Goal: Information Seeking & Learning: Learn about a topic

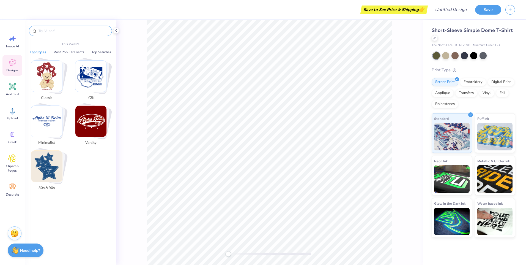
click at [46, 32] on input "text" at bounding box center [73, 31] width 70 height 6
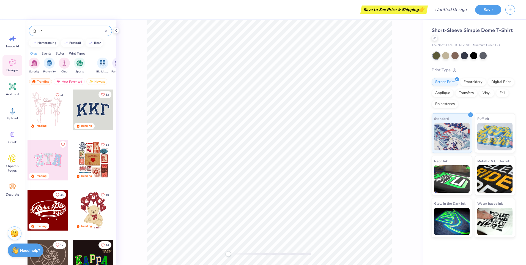
type input "u"
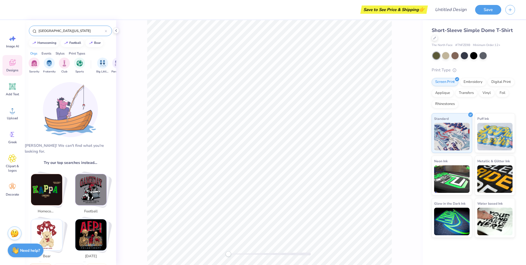
type input "[GEOGRAPHIC_DATA][US_STATE]"
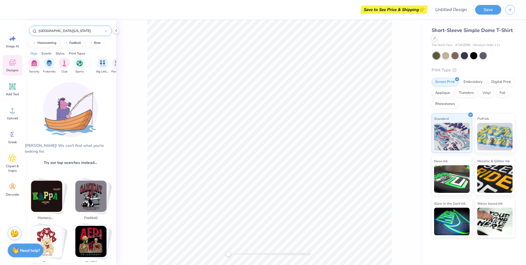
click at [105, 126] on div "[PERSON_NAME]! We can't find what you're looking for. Try our top searches inst…" at bounding box center [70, 168] width 91 height 185
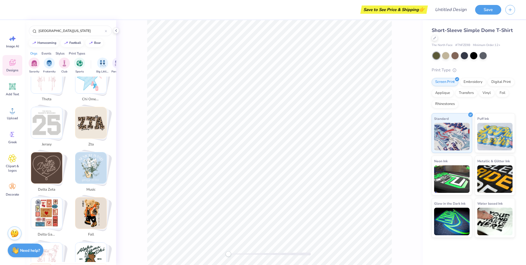
scroll to position [303, 0]
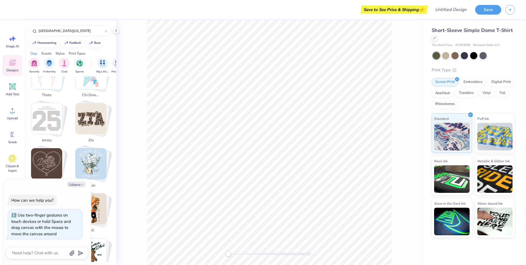
click at [212, 252] on div at bounding box center [269, 142] width 307 height 245
click at [10, 45] on span "Image AI" at bounding box center [12, 46] width 13 height 4
type textarea "x"
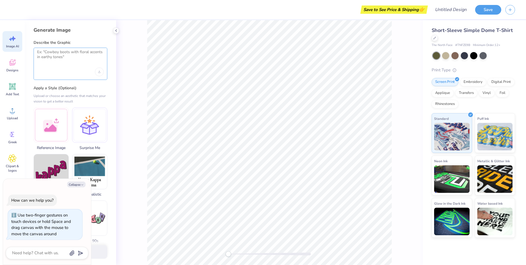
click at [60, 54] on textarea at bounding box center [70, 57] width 67 height 14
